Goal: Task Accomplishment & Management: Complete application form

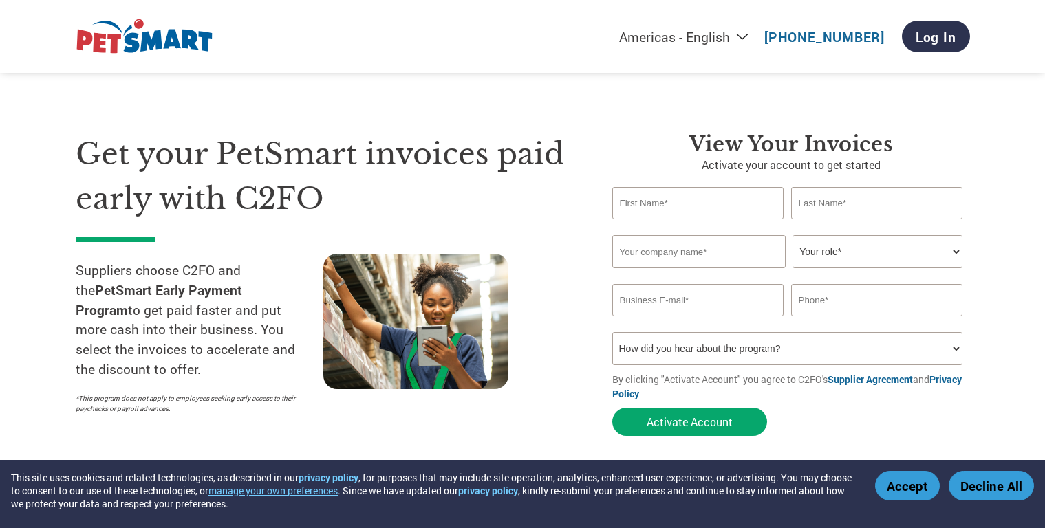
click at [627, 203] on input "text" at bounding box center [698, 203] width 172 height 32
type input "[PERSON_NAME]"
type input "[EMAIL_ADDRESS][DOMAIN_NAME]"
click at [700, 253] on input "text" at bounding box center [698, 251] width 173 height 33
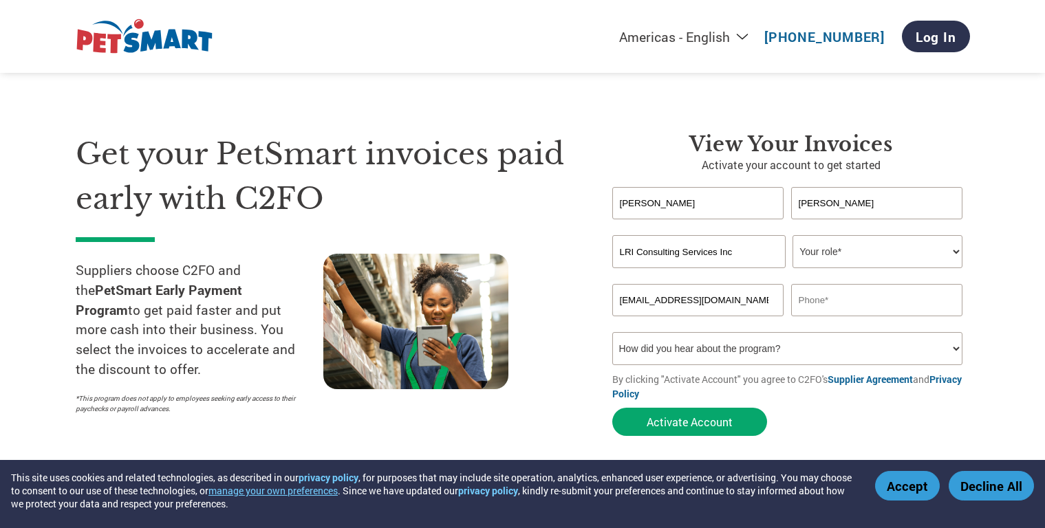
type input "LRI Consulting Services Inc"
click at [954, 250] on select "Your role* CFO Controller Credit Manager Finance Director Treasurer CEO Preside…" at bounding box center [878, 251] width 170 height 33
select select "OTHER"
click at [793, 235] on select "Your role* CFO Controller Credit Manager Finance Director Treasurer CEO Preside…" at bounding box center [878, 251] width 170 height 33
click at [826, 301] on input "text" at bounding box center [877, 300] width 172 height 32
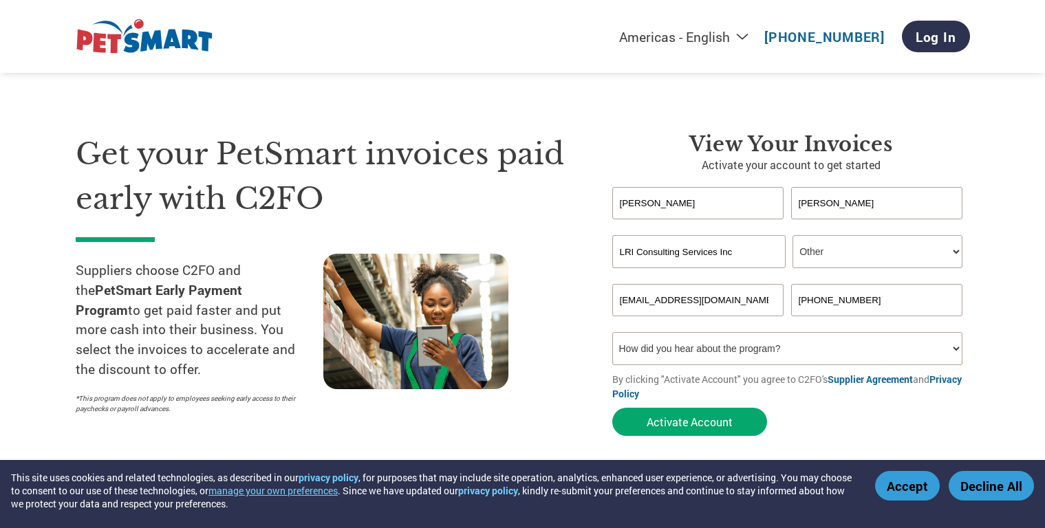
type input "[PHONE_NUMBER]"
click at [956, 350] on select "How did you hear about the program? Received a letter Email Social Media Online…" at bounding box center [787, 348] width 351 height 33
select select "Received a Letter"
click at [612, 332] on select "How did you hear about the program? Received a letter Email Social Media Online…" at bounding box center [787, 348] width 351 height 33
click at [689, 422] on button "Activate Account" at bounding box center [689, 422] width 155 height 28
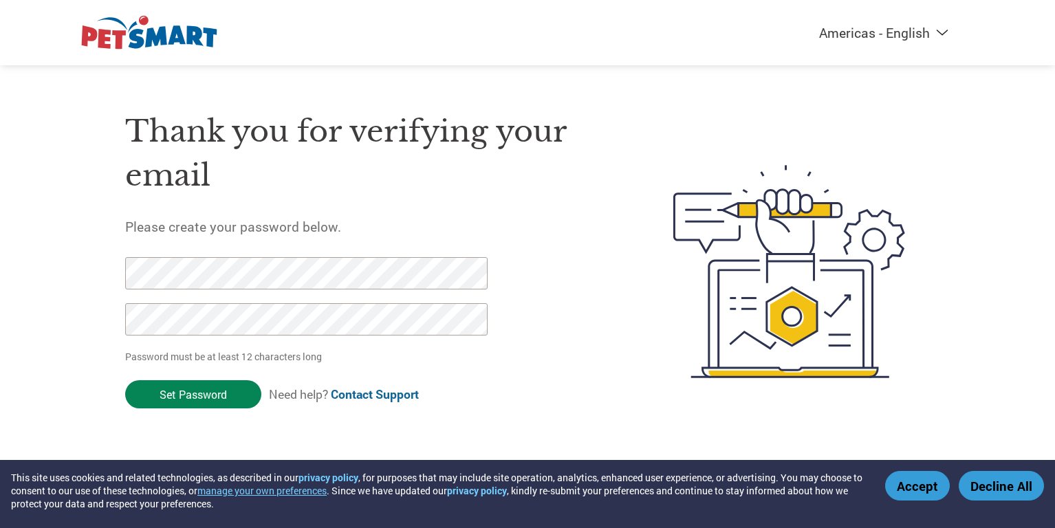
click at [219, 398] on input "Set Password" at bounding box center [193, 394] width 136 height 28
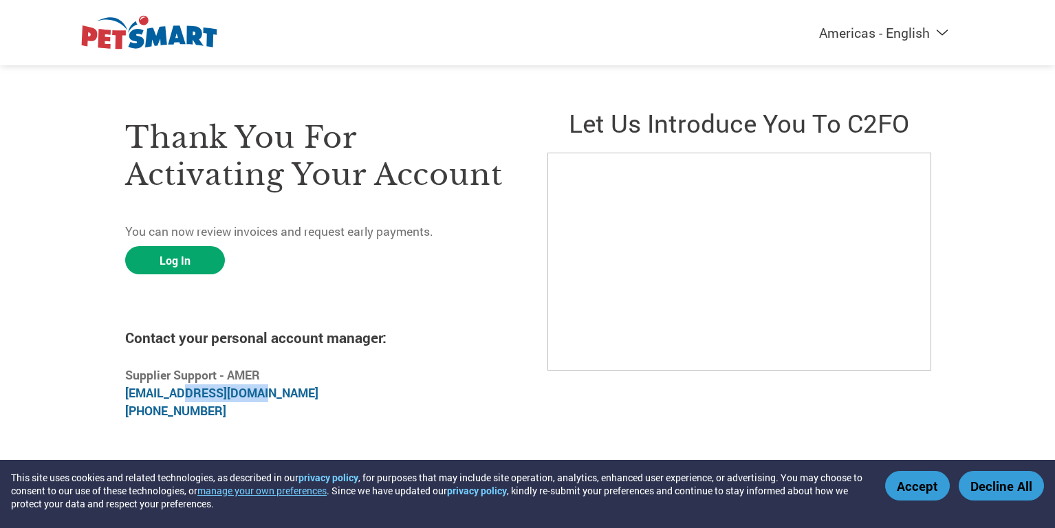
drag, startPoint x: 277, startPoint y: 398, endPoint x: 178, endPoint y: 396, distance: 98.4
click at [178, 396] on p "Supplier Support - AMER support-amer@c2fo.com +18664636565" at bounding box center [316, 394] width 383 height 54
drag, startPoint x: 216, startPoint y: 414, endPoint x: 118, endPoint y: 400, distance: 99.3
click at [118, 400] on div "Thank you for activating your account You can now review invoices and request e…" at bounding box center [527, 260] width 894 height 343
copy p "support-amer@c2fo.com +18664636565"
